Goal: Task Accomplishment & Management: Manage account settings

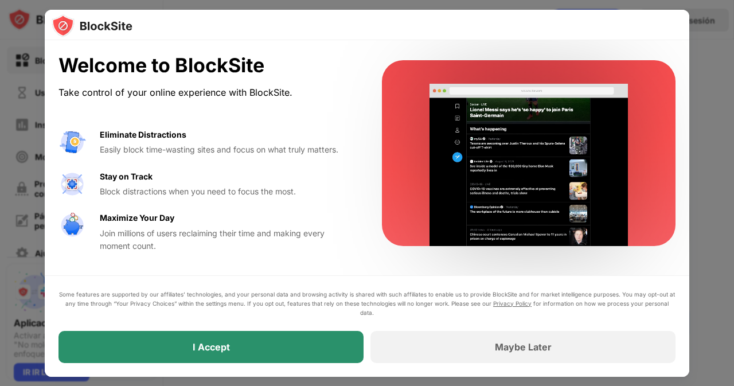
click at [314, 351] on div "I Accept" at bounding box center [211, 347] width 305 height 32
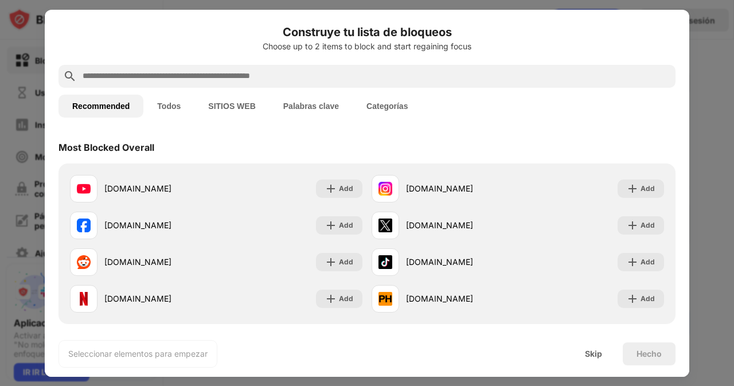
click at [228, 344] on div "Seleccionar elementos para empezar Skip Hecho" at bounding box center [367, 354] width 645 height 46
click at [641, 190] on div "Add" at bounding box center [648, 188] width 14 height 11
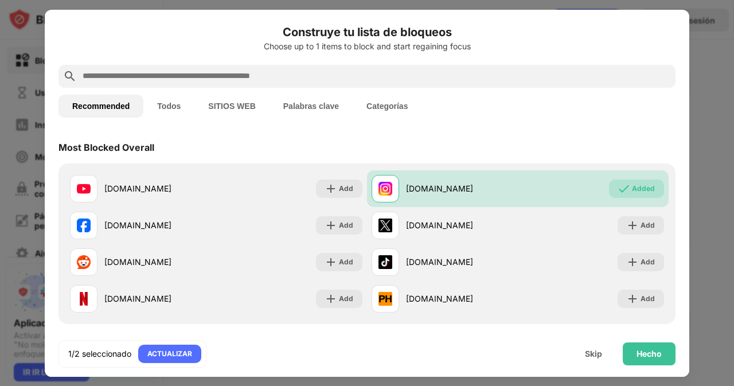
click at [644, 265] on div "Add" at bounding box center [648, 261] width 14 height 11
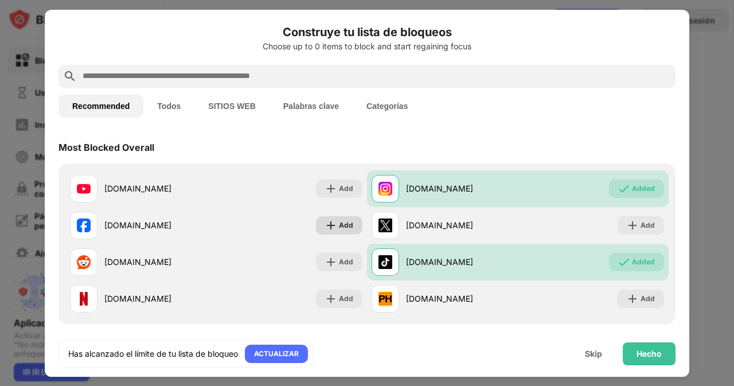
click at [339, 228] on div "Add" at bounding box center [346, 225] width 14 height 11
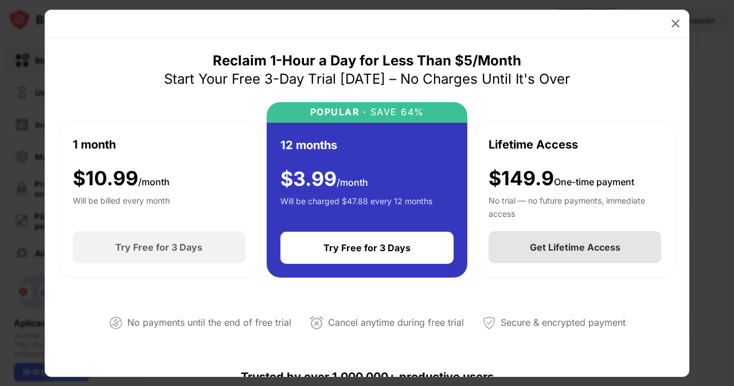
click at [545, 174] on div "$149.9 One-time payment" at bounding box center [562, 179] width 146 height 24
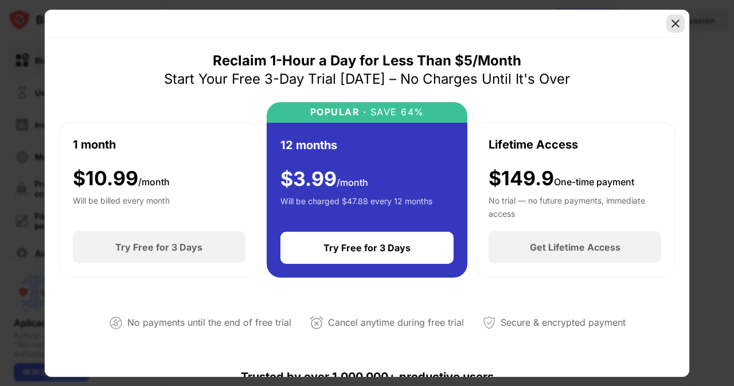
click at [675, 23] on img at bounding box center [675, 23] width 11 height 11
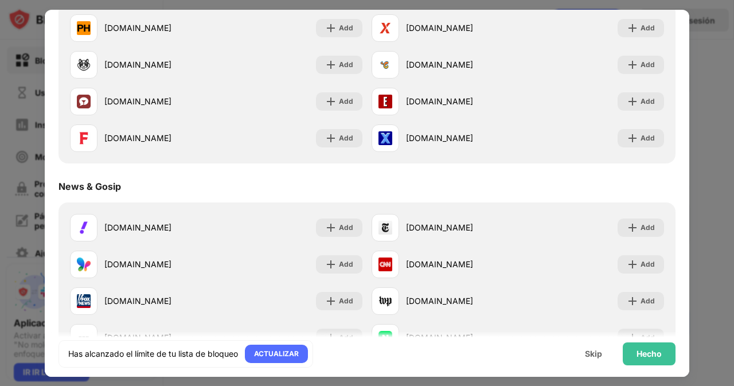
scroll to position [239, 0]
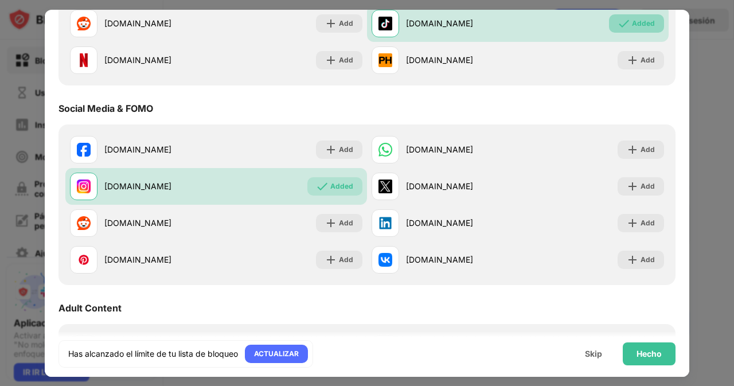
click at [640, 25] on div "Added" at bounding box center [643, 23] width 23 height 11
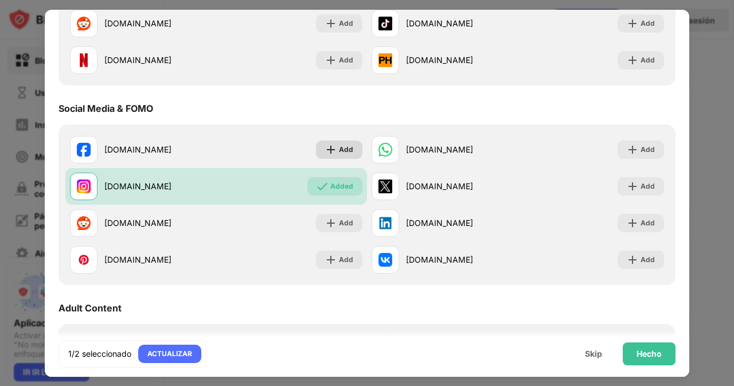
click at [334, 151] on div "Add" at bounding box center [339, 150] width 46 height 18
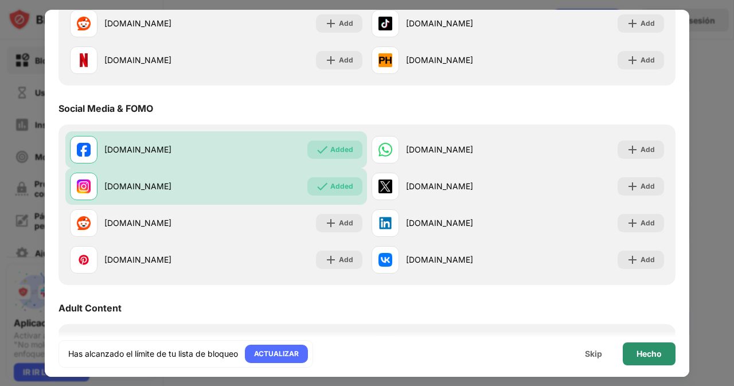
click at [648, 348] on div "Hecho" at bounding box center [649, 354] width 53 height 23
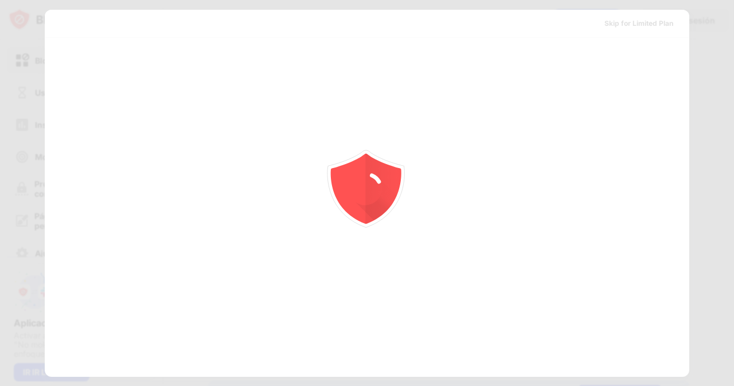
scroll to position [0, 0]
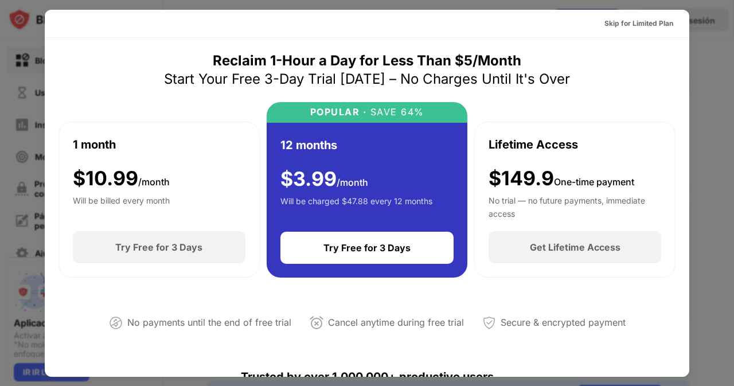
click at [649, 348] on div "No payments until the end of free trial Cancel anytime during free trial Secure…" at bounding box center [367, 320] width 617 height 58
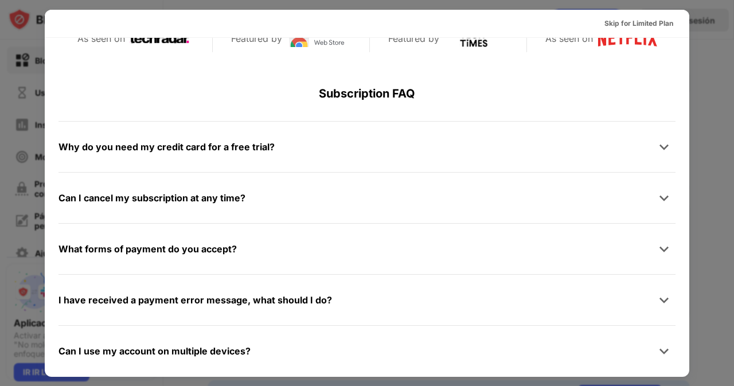
scroll to position [559, 0]
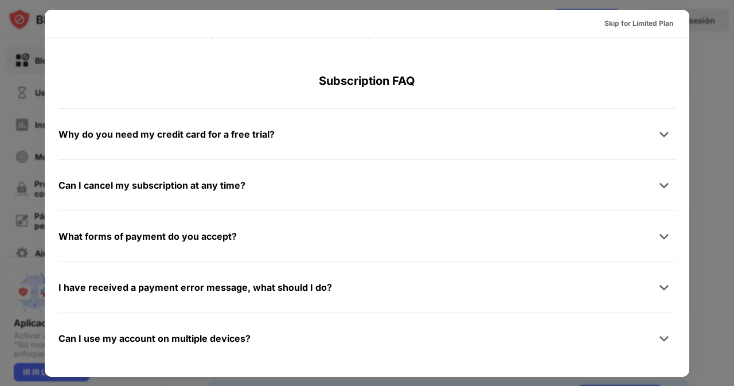
click at [630, 33] on div "Skip for Limited Plan" at bounding box center [367, 24] width 645 height 28
click at [628, 24] on div "Skip for Limited Plan" at bounding box center [639, 23] width 69 height 11
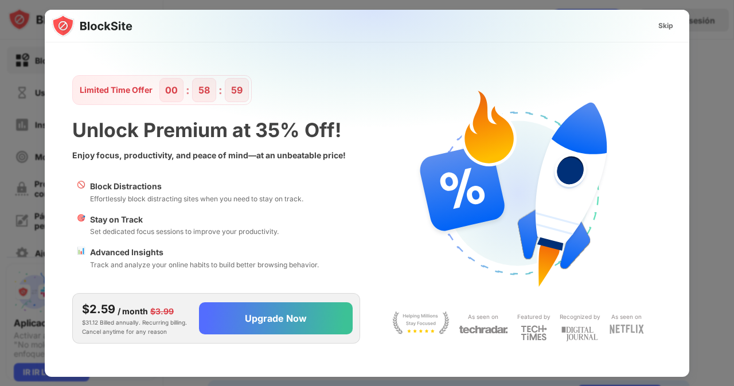
scroll to position [0, 0]
click at [660, 22] on div "Skip" at bounding box center [666, 25] width 15 height 11
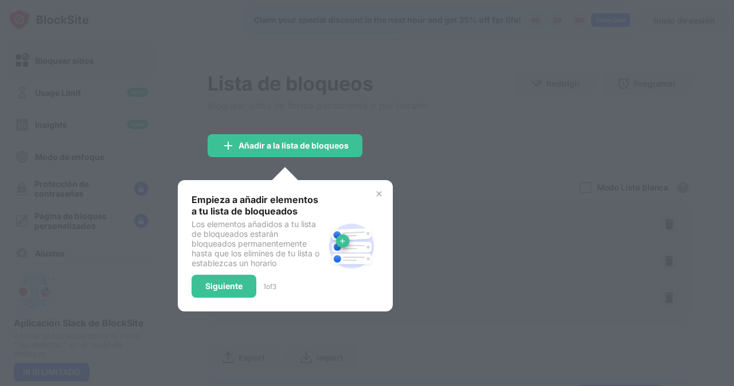
click at [484, 104] on div at bounding box center [367, 193] width 734 height 386
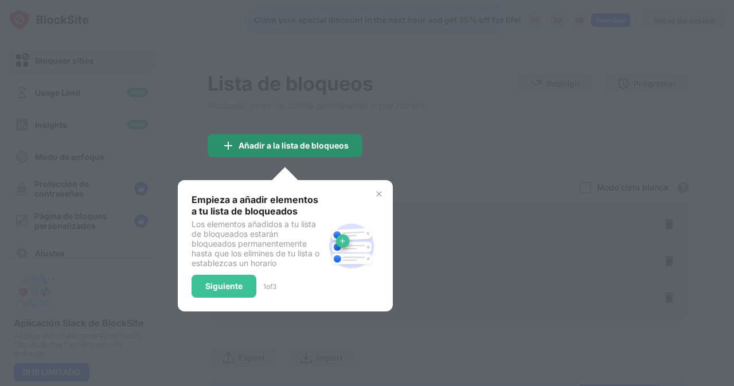
click at [339, 141] on div "Añadir a la lista de bloqueos" at bounding box center [294, 145] width 110 height 9
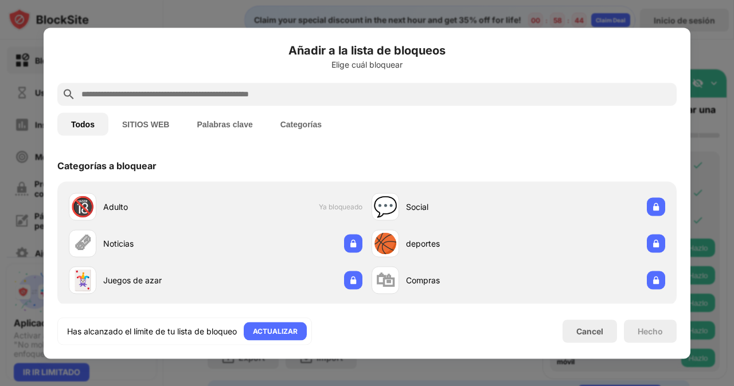
scroll to position [67, 0]
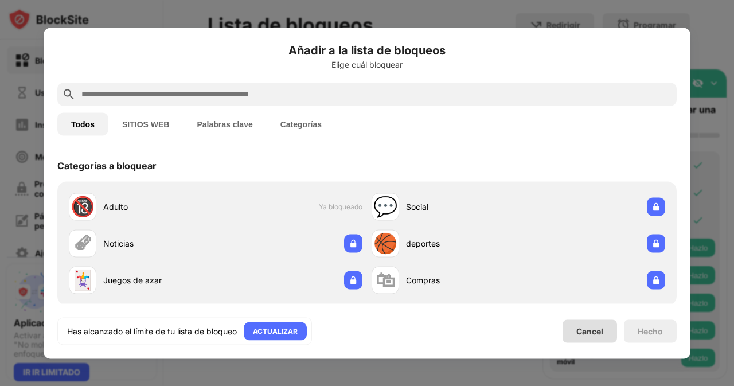
click at [591, 337] on div "Cancel" at bounding box center [590, 331] width 55 height 23
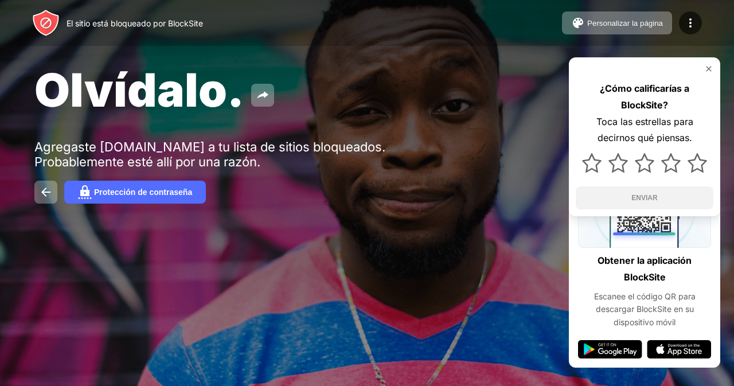
click at [139, 188] on font "Protección de contraseña" at bounding box center [143, 192] width 98 height 9
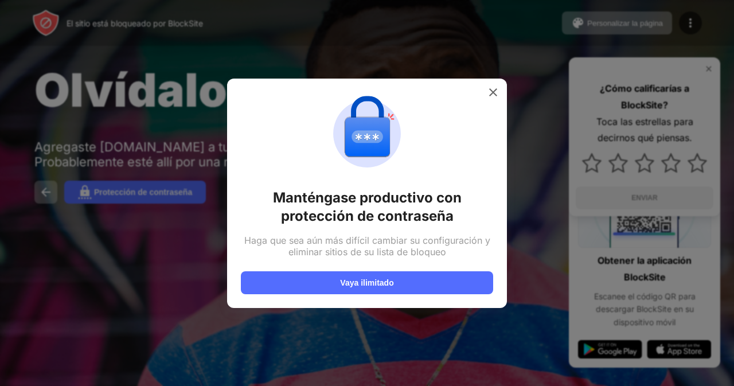
click at [499, 86] on div at bounding box center [493, 92] width 18 height 18
